Goal: Task Accomplishment & Management: Use online tool/utility

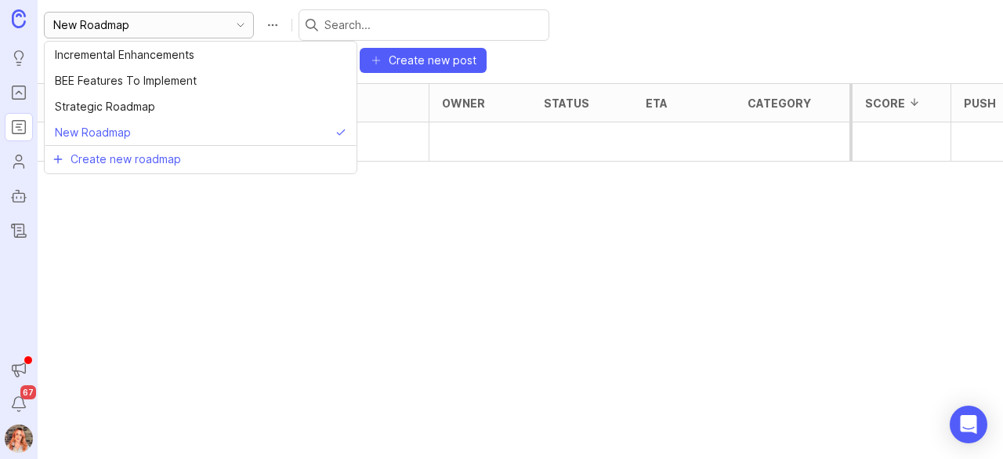
click at [165, 24] on input "New Roadmap" at bounding box center [139, 24] width 173 height 17
drag, startPoint x: 147, startPoint y: 27, endPoint x: 0, endPoint y: -13, distance: 152.9
click at [0, 0] on html "Ideas Portal Roadmaps Users Autopilot Changelog Announcements Notifications 67 …" at bounding box center [501, 229] width 1003 height 459
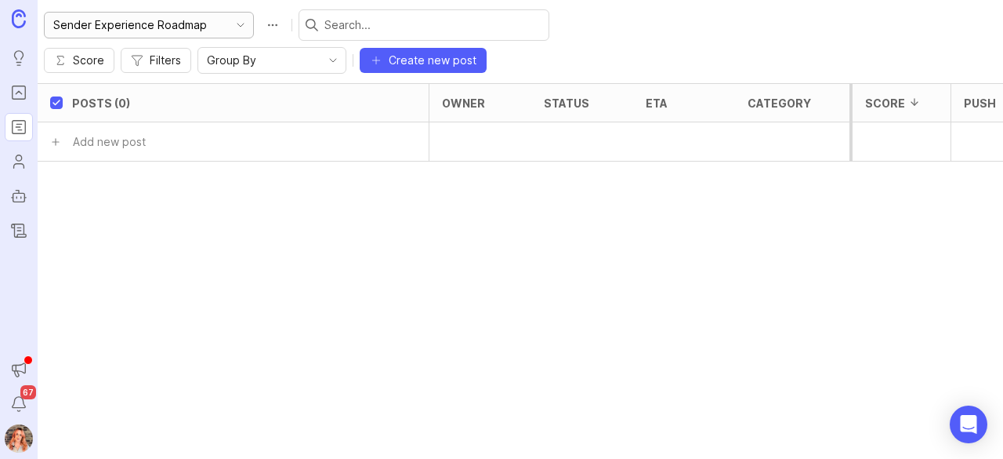
type input "Sender Experience Roadmap"
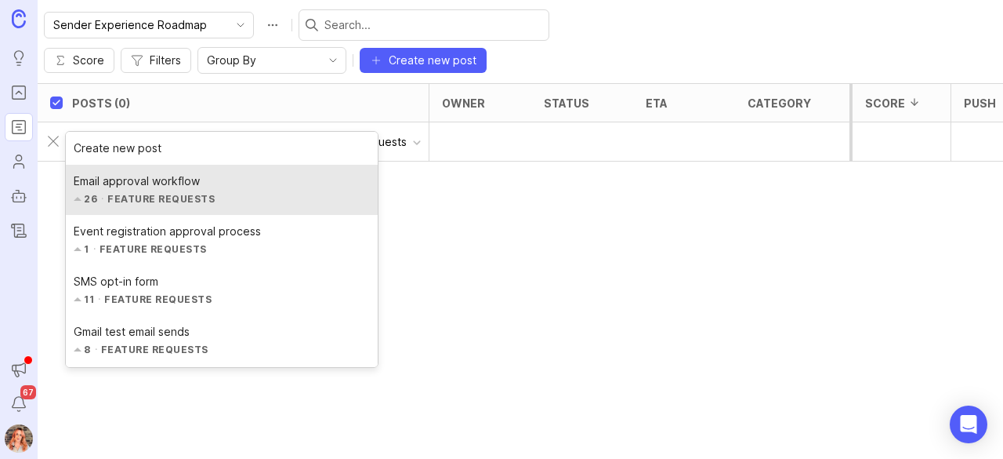
type input "Approval"
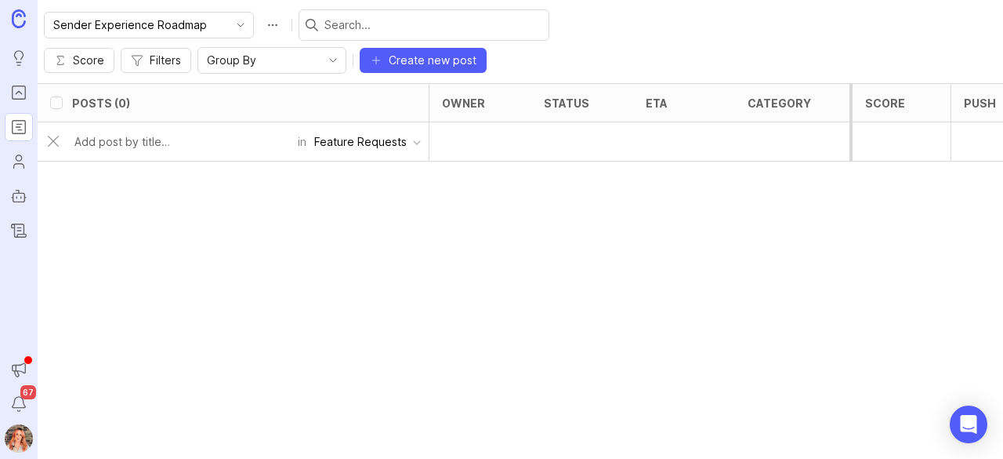
checkbox input "false"
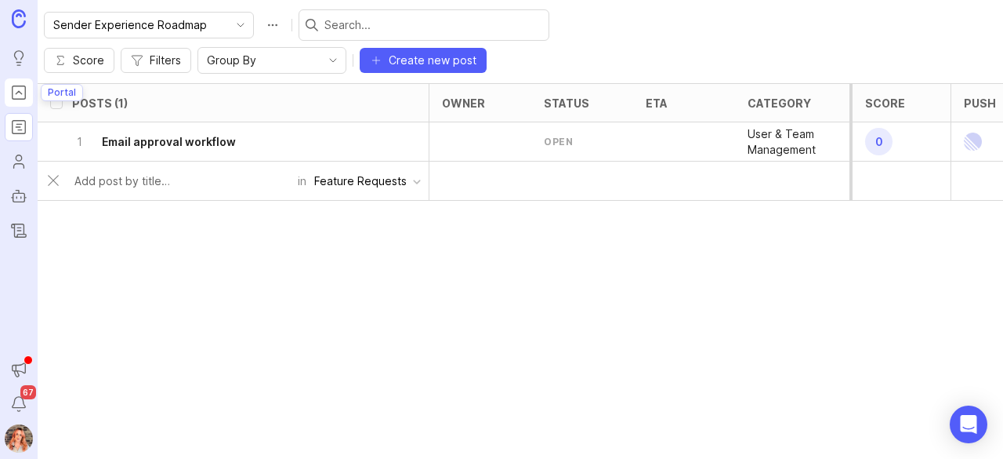
click at [21, 100] on icon "Portal" at bounding box center [18, 92] width 17 height 19
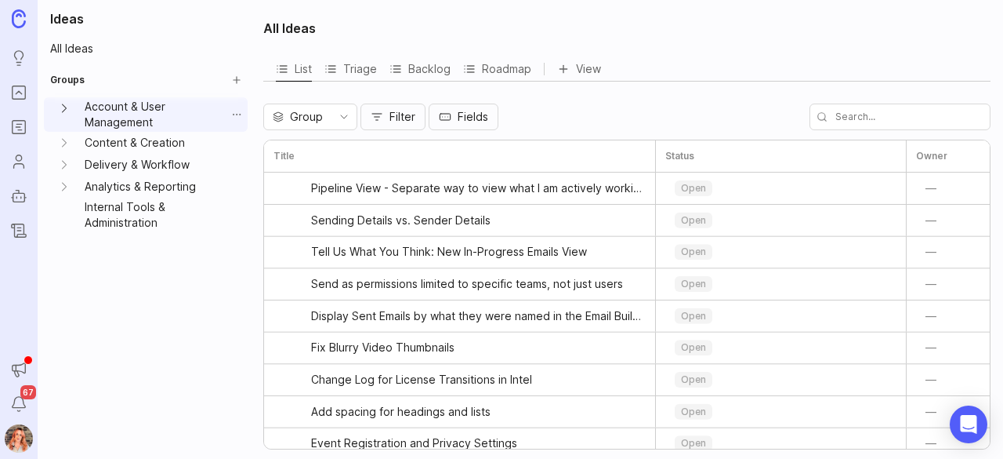
click at [69, 103] on icon "Account & User Management expand" at bounding box center [64, 108] width 16 height 16
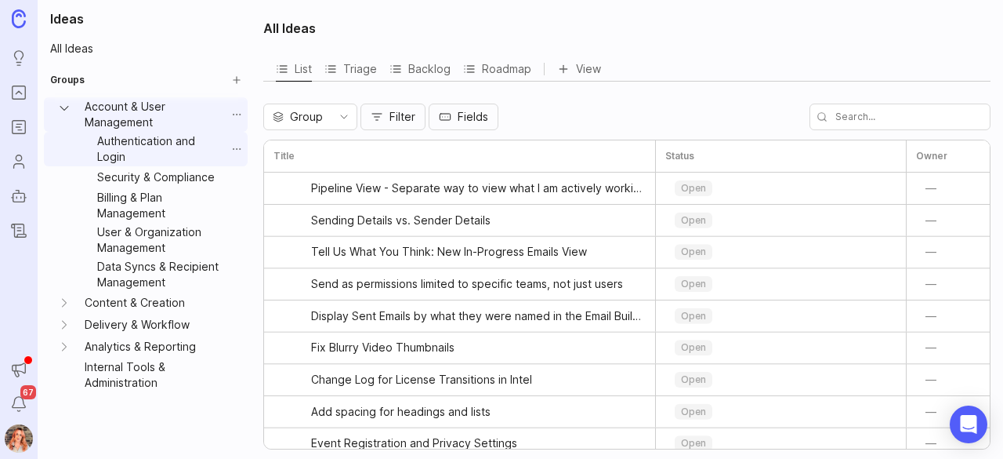
click at [114, 153] on link "Authentication and Login" at bounding box center [158, 149] width 135 height 34
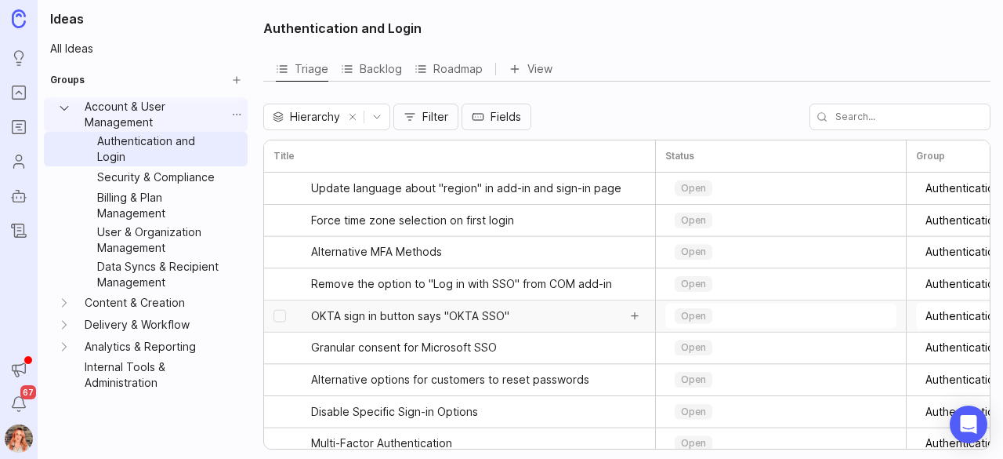
scroll to position [48, 0]
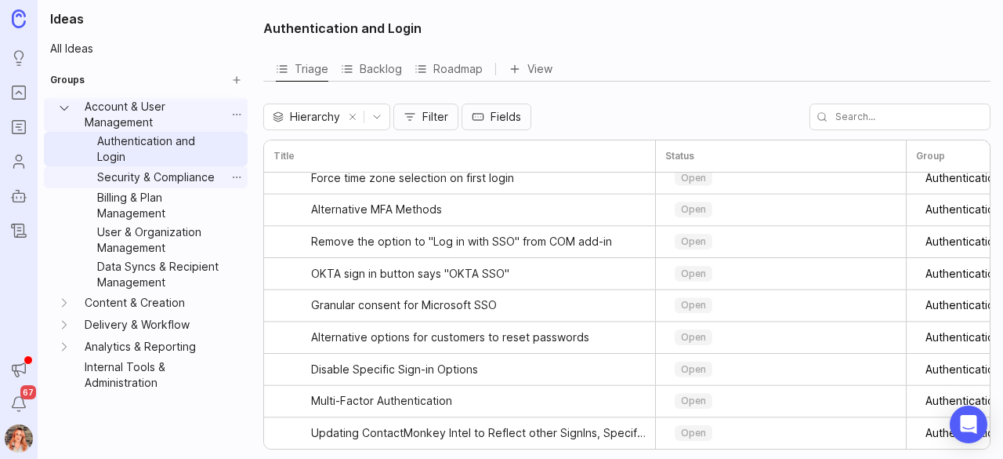
click at [147, 178] on link "Security & Compliance" at bounding box center [158, 177] width 135 height 22
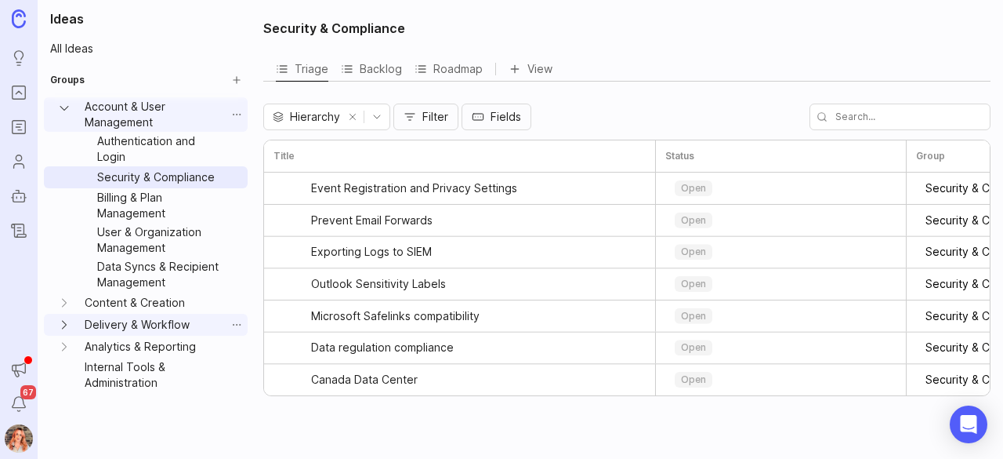
click at [64, 323] on icon "Delivery & Workflow expand" at bounding box center [64, 325] width 16 height 16
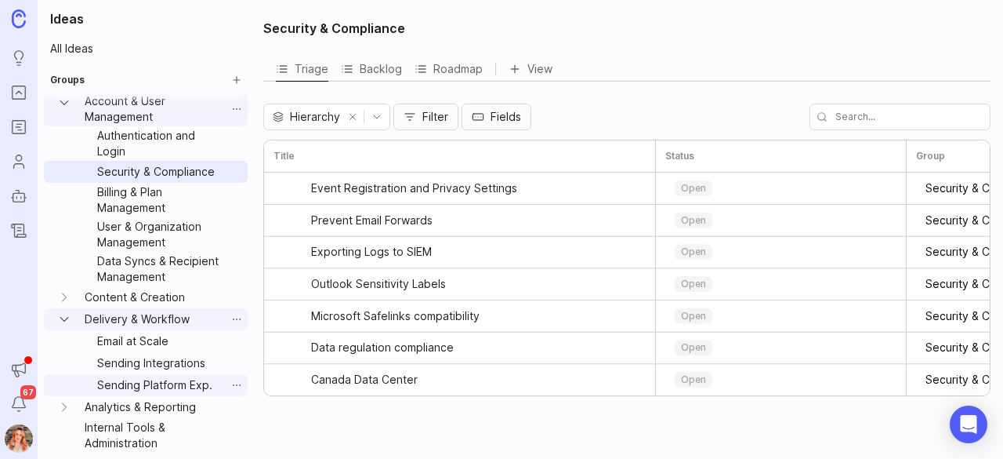
scroll to position [31, 0]
click at [68, 293] on icon "Content & Creation expand" at bounding box center [64, 297] width 16 height 16
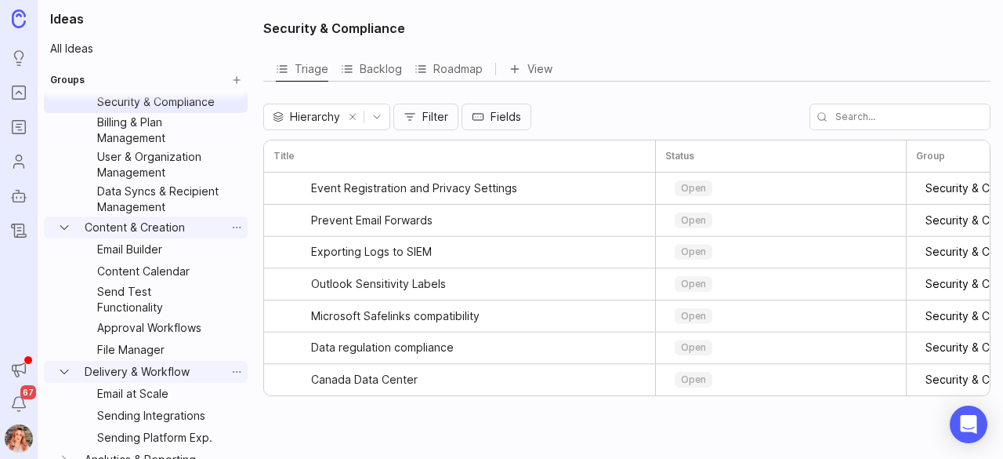
scroll to position [102, 0]
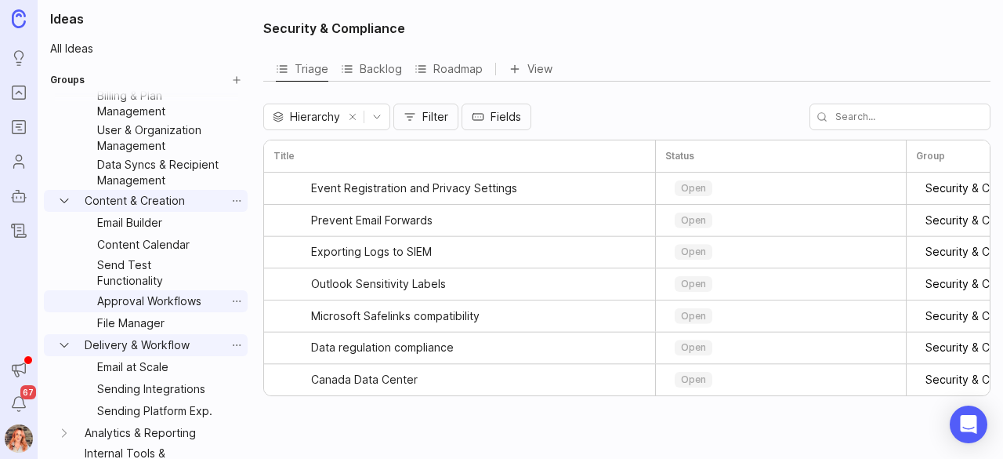
click at [150, 312] on link "Approval Workflows" at bounding box center [158, 301] width 135 height 22
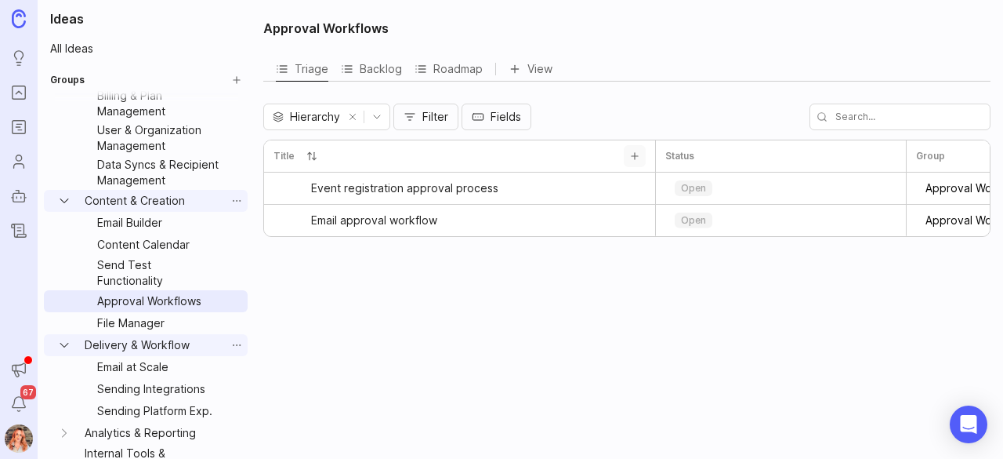
click at [635, 147] on button "Add sub-idea" at bounding box center [635, 156] width 22 height 22
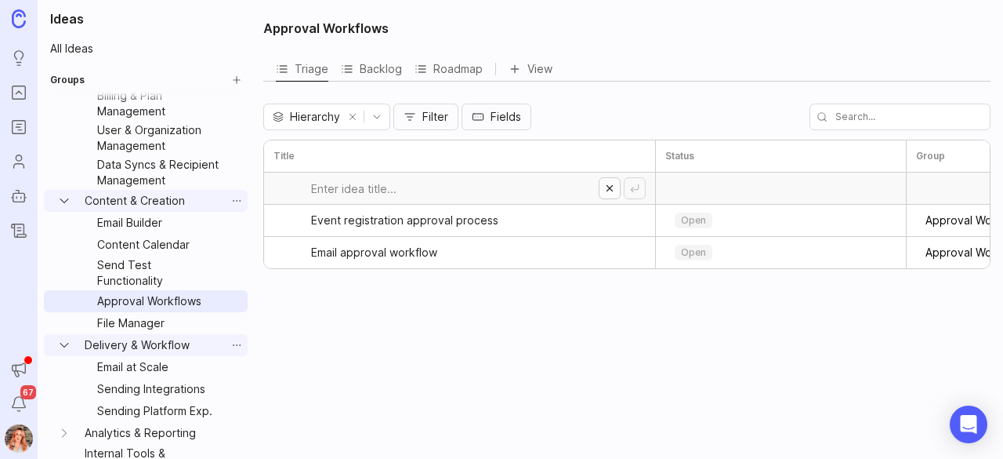
click at [604, 190] on button "Cancel" at bounding box center [610, 188] width 22 height 22
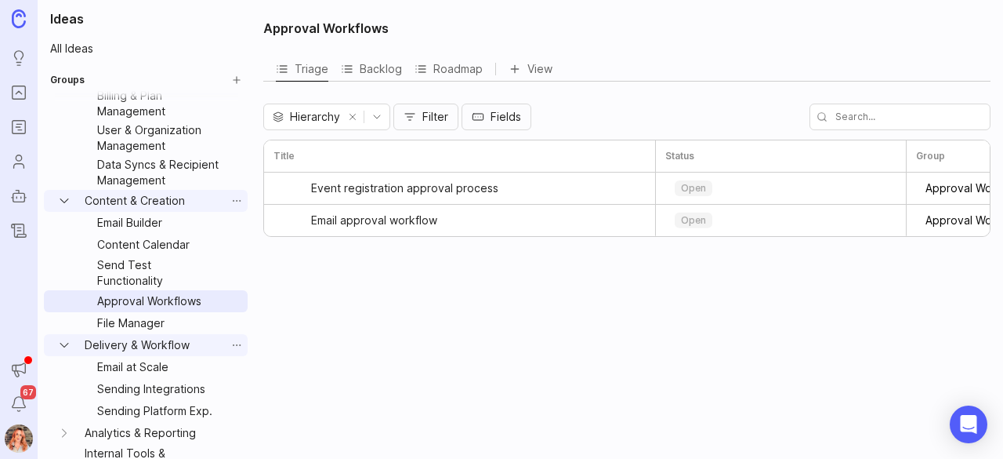
click at [878, 120] on input "text" at bounding box center [900, 116] width 181 height 27
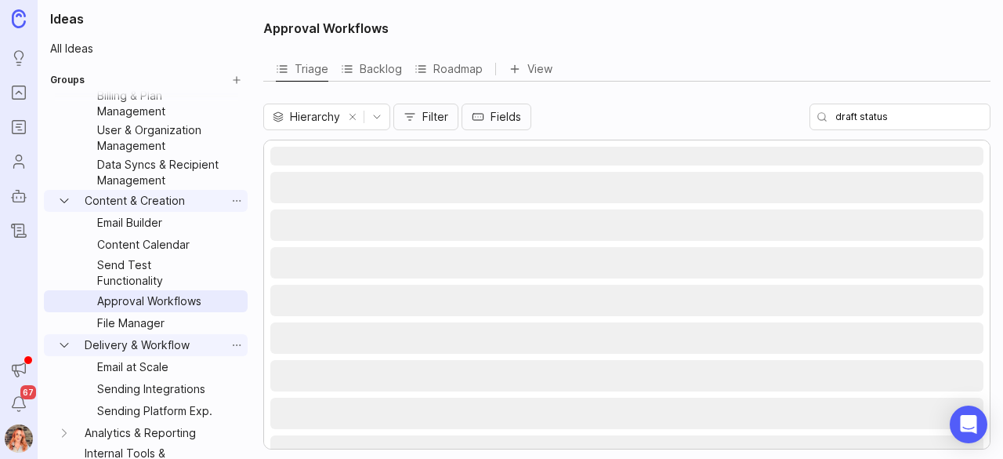
type input "draft status"
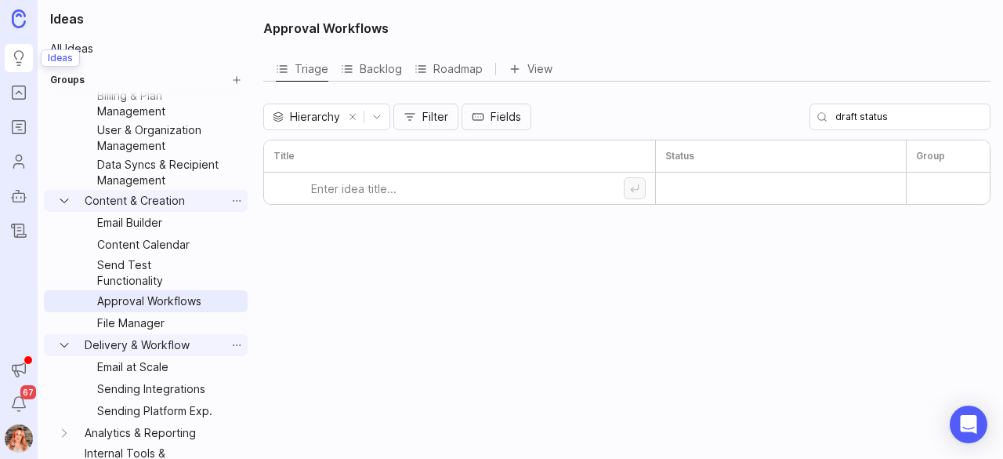
click at [15, 57] on icon "Ideas" at bounding box center [19, 55] width 9 height 9
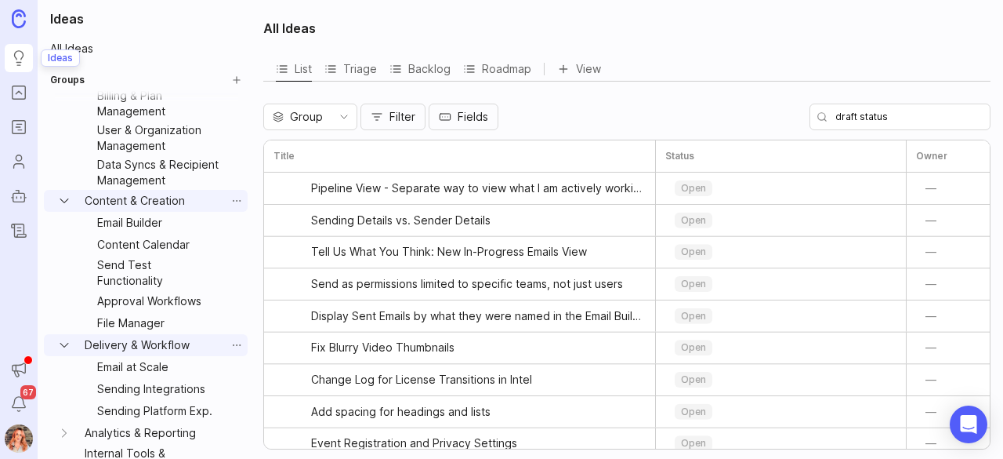
click at [26, 49] on icon "Ideas" at bounding box center [18, 58] width 17 height 19
